Goal: Task Accomplishment & Management: Manage account settings

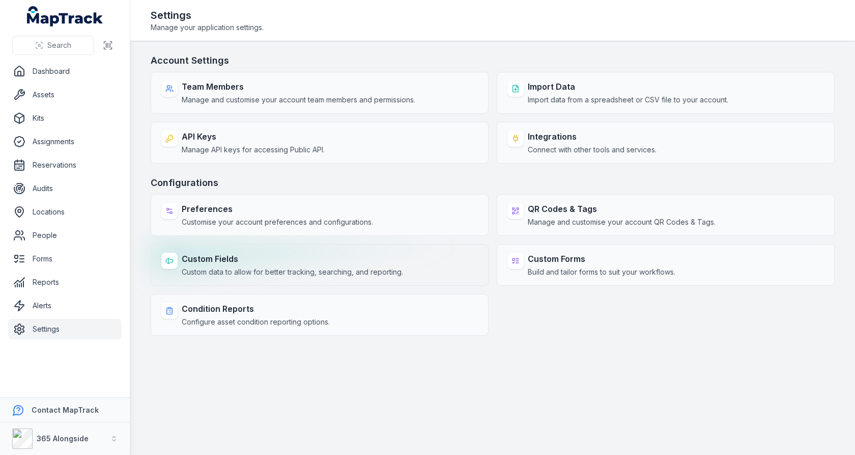
click at [361, 267] on span "Custom data to allow for better tracking, searching, and reporting." at bounding box center [292, 272] width 221 height 10
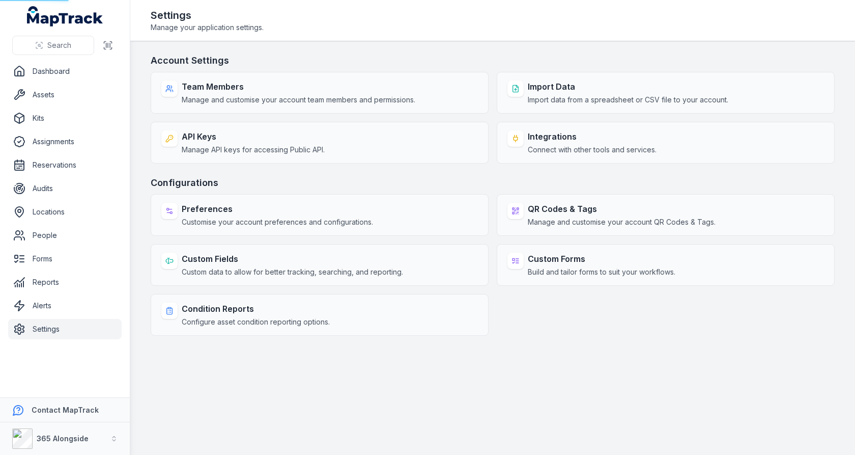
click at [463, 189] on div "Configurations Preferences Customise your account preferences and configuration…" at bounding box center [493, 256] width 684 height 160
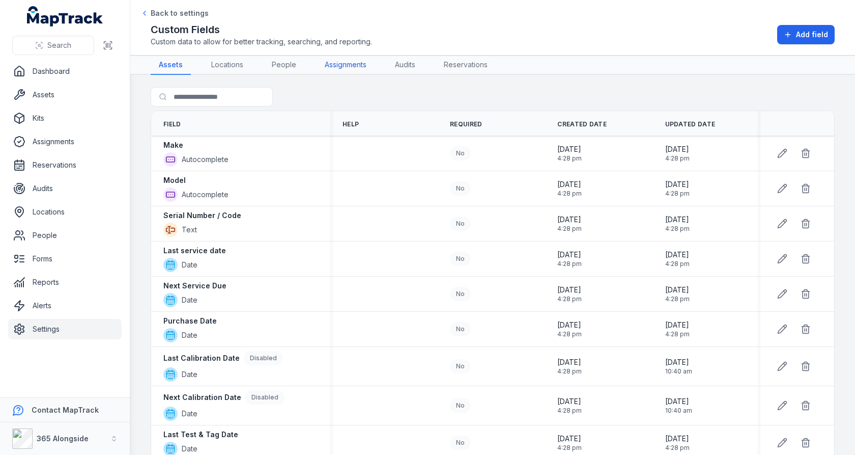
click at [326, 65] on link "Assignments" at bounding box center [346, 64] width 58 height 19
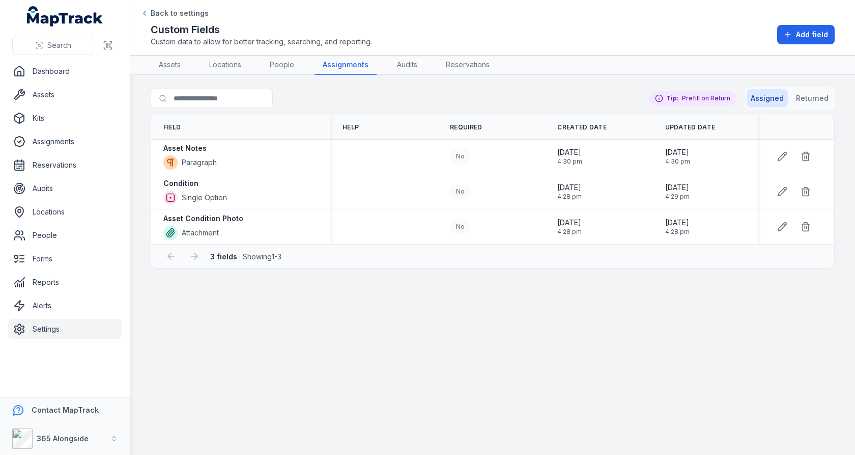
click at [468, 84] on main "Search for fields Assigned Returned Tip: Prefill on Return Field Help Required …" at bounding box center [492, 265] width 725 height 380
click at [820, 102] on button "Returned" at bounding box center [812, 98] width 41 height 18
click at [802, 153] on icon at bounding box center [806, 156] width 10 height 10
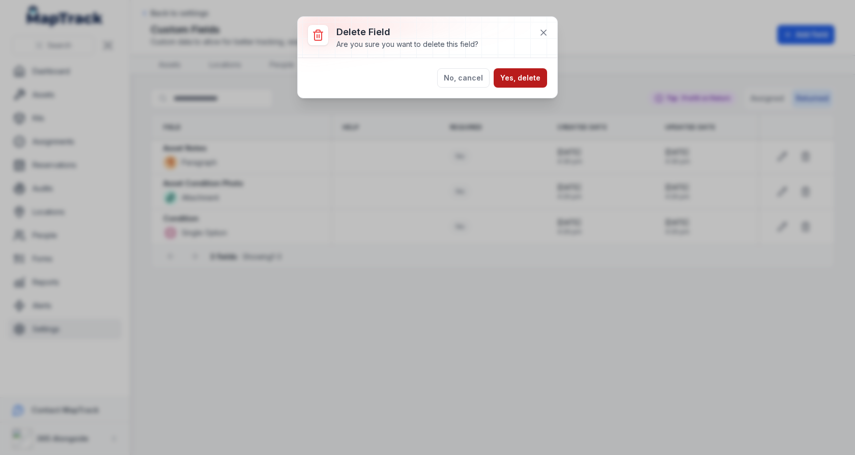
click at [527, 82] on button "Yes, delete" at bounding box center [520, 77] width 53 height 19
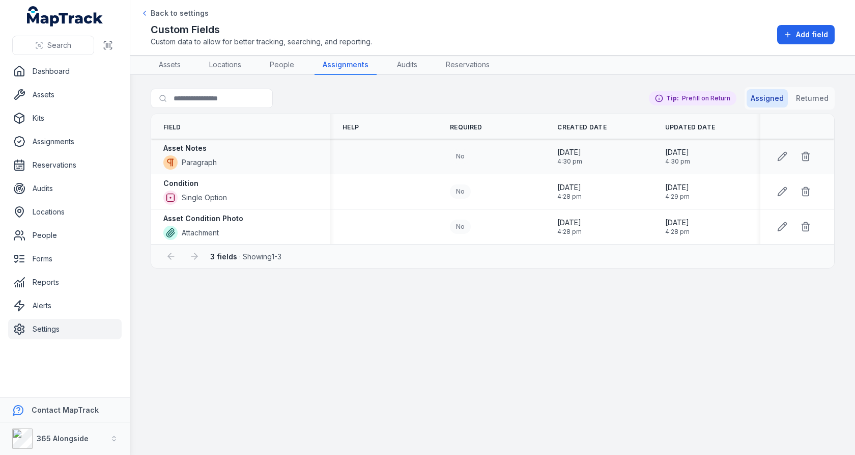
click at [196, 146] on strong "Asset Notes" at bounding box center [184, 148] width 43 height 10
copy div "Asset Notes"
click at [205, 178] on div "Condition" at bounding box center [195, 183] width 64 height 10
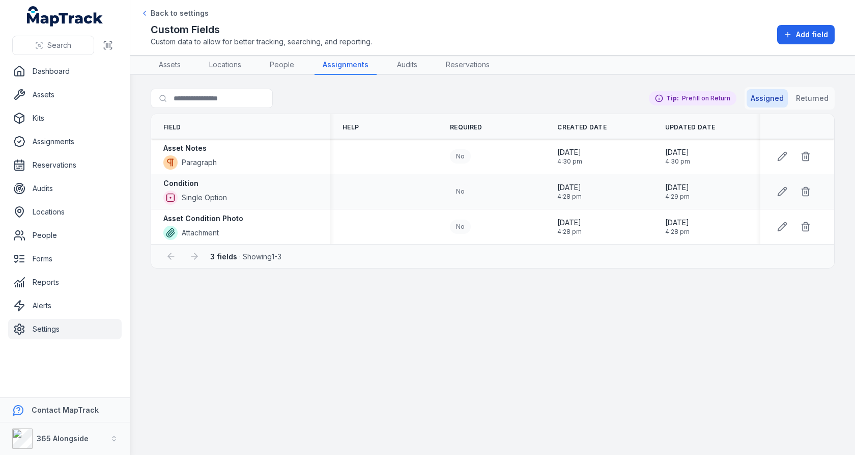
click at [205, 178] on div "Condition" at bounding box center [195, 183] width 64 height 10
copy div "Condition"
click at [777, 188] on button at bounding box center [782, 191] width 19 height 19
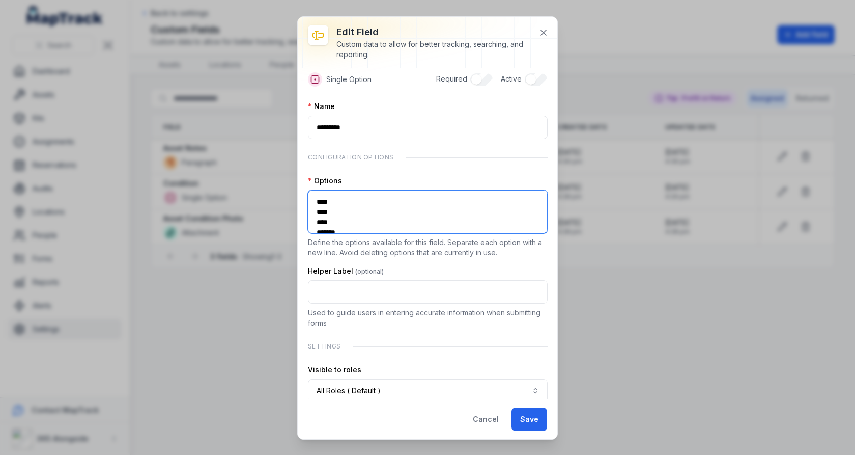
click at [348, 199] on textarea "**********" at bounding box center [428, 211] width 240 height 43
click at [537, 30] on button at bounding box center [543, 32] width 19 height 19
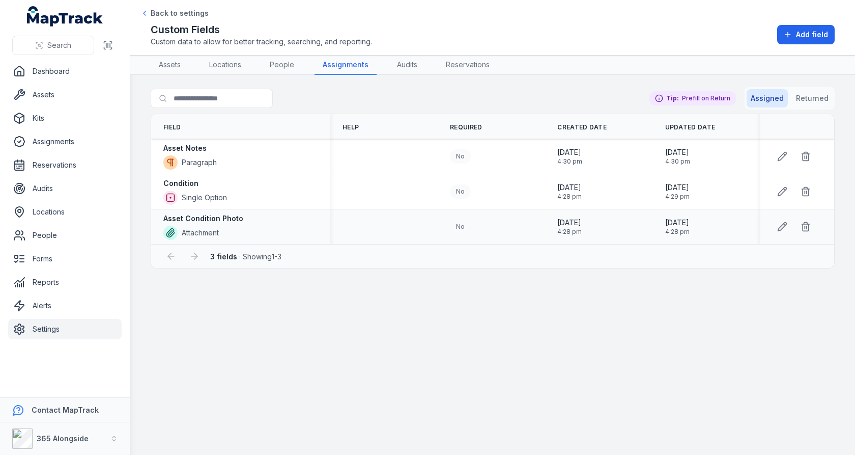
click at [214, 218] on strong "Asset Condition Photo" at bounding box center [203, 218] width 80 height 10
copy div "Asset Condition Photo"
